Goal: Transaction & Acquisition: Purchase product/service

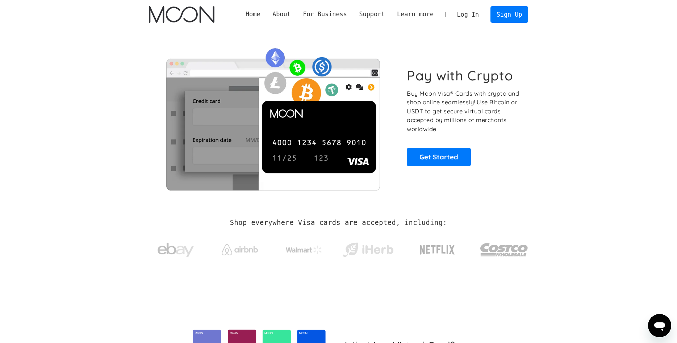
click at [479, 12] on link "Log In" at bounding box center [468, 15] width 34 height 16
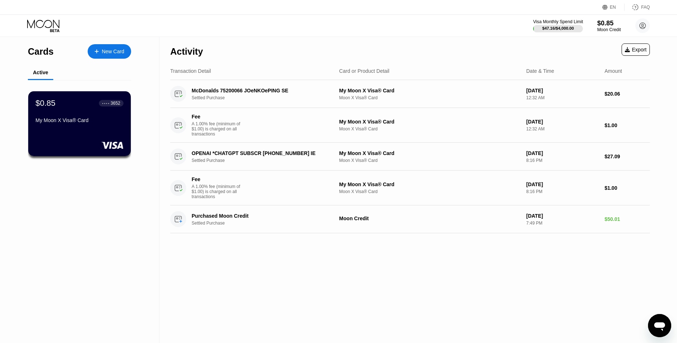
click at [559, 21] on div "Visa Monthly Spend Limit" at bounding box center [558, 21] width 50 height 5
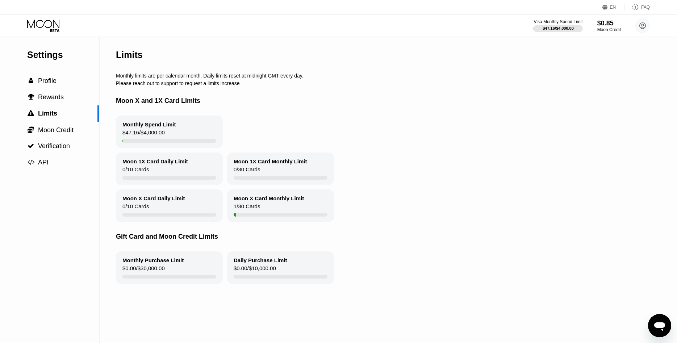
click at [48, 25] on icon at bounding box center [44, 26] width 34 height 13
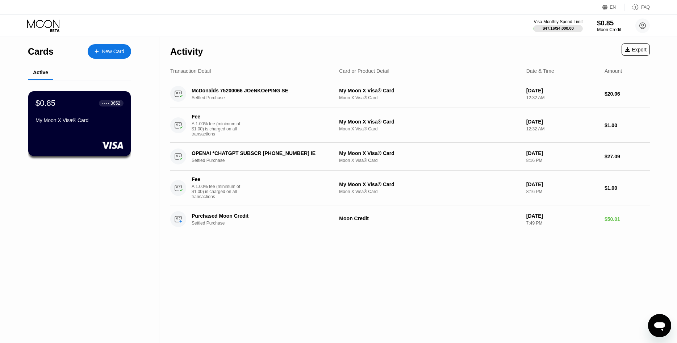
click at [601, 29] on div "Moon Credit" at bounding box center [609, 29] width 24 height 5
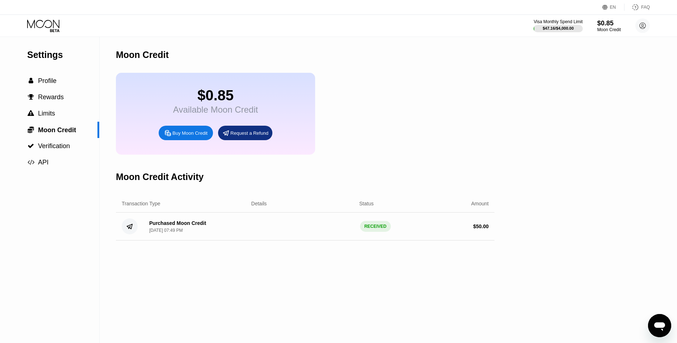
click at [179, 136] on div "Buy Moon Credit" at bounding box center [189, 133] width 35 height 6
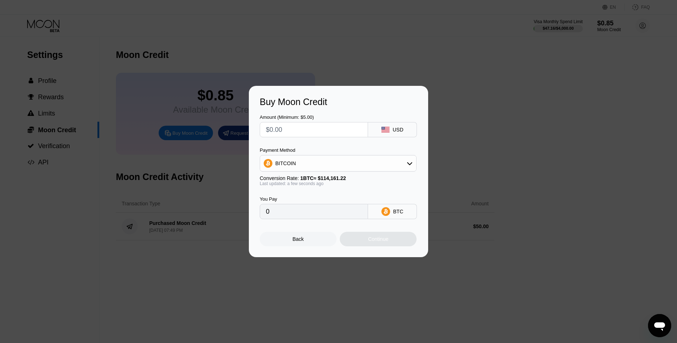
click at [290, 131] on input "text" at bounding box center [314, 129] width 96 height 14
type input "$25"
type input "0.00021899"
type input "$25"
click at [369, 238] on div "Continue" at bounding box center [378, 239] width 77 height 14
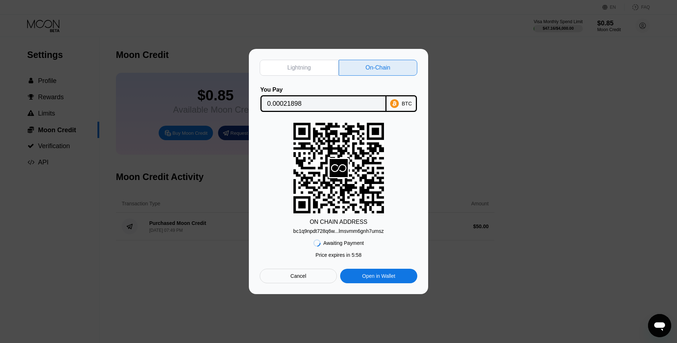
click at [282, 105] on input "0.00021898" at bounding box center [323, 103] width 112 height 14
click at [333, 232] on div "bc1q9npdt728q6w...lmsvmm6gnh7umsz" at bounding box center [338, 231] width 91 height 6
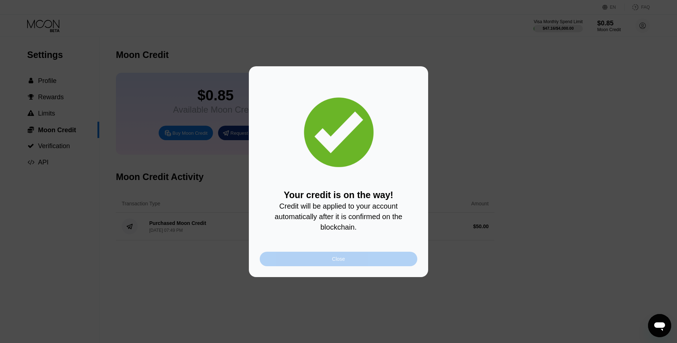
drag, startPoint x: 335, startPoint y: 261, endPoint x: 218, endPoint y: 134, distance: 172.6
click at [334, 260] on div "Close" at bounding box center [338, 259] width 13 height 6
